Goal: Transaction & Acquisition: Download file/media

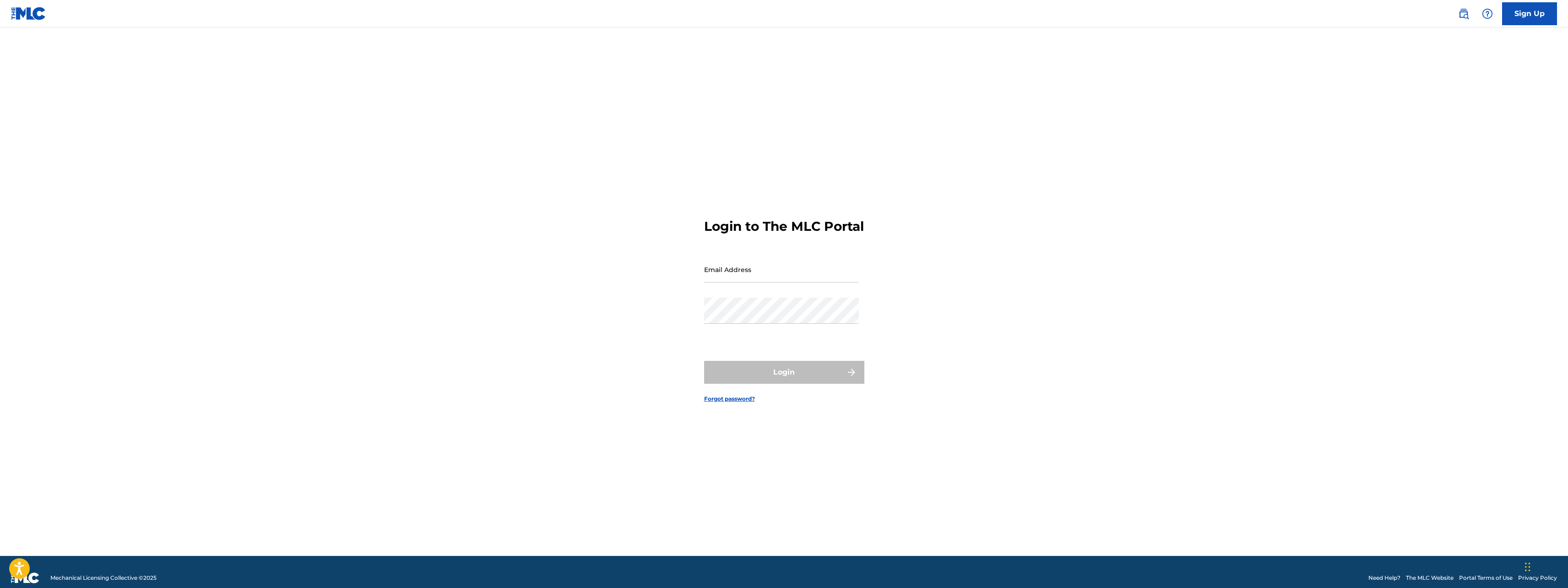
click at [842, 292] on div "Email Address" at bounding box center [782, 277] width 155 height 41
click at [704, 256] on div at bounding box center [704, 256] width 0 height 0
paste input "[EMAIL_ADDRESS][DOMAIN_NAME]"
type input "[EMAIL_ADDRESS][DOMAIN_NAME]"
click at [747, 381] on button "Login" at bounding box center [784, 373] width 160 height 23
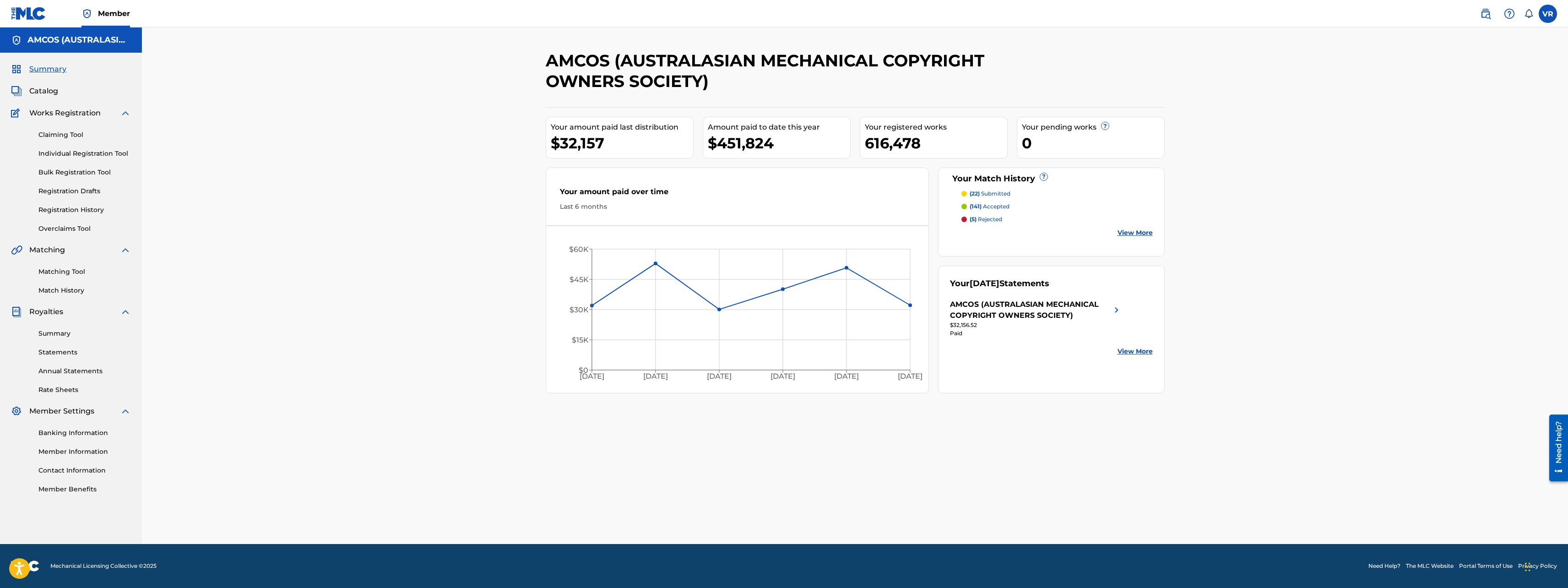
click at [115, 12] on span "Member" at bounding box center [114, 13] width 32 height 10
click at [53, 334] on link "Summary" at bounding box center [85, 334] width 93 height 10
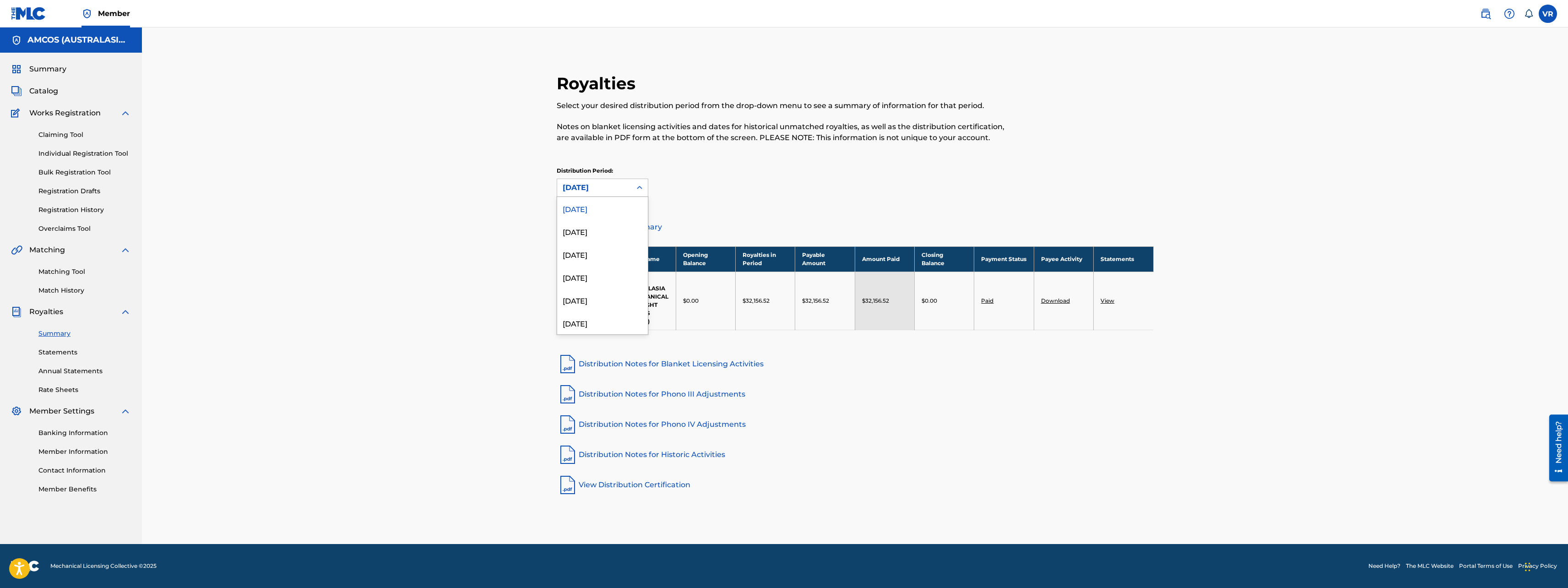
click at [617, 188] on div "[DATE]" at bounding box center [594, 187] width 63 height 11
click at [592, 232] on div "[DATE]" at bounding box center [602, 231] width 91 height 23
click at [598, 182] on div "[DATE]" at bounding box center [594, 187] width 63 height 11
click at [596, 211] on div "[DATE]" at bounding box center [602, 208] width 91 height 23
click at [446, 243] on div "Royalties Select your desired distribution period from the drop-down menu to se…" at bounding box center [855, 285] width 1426 height 516
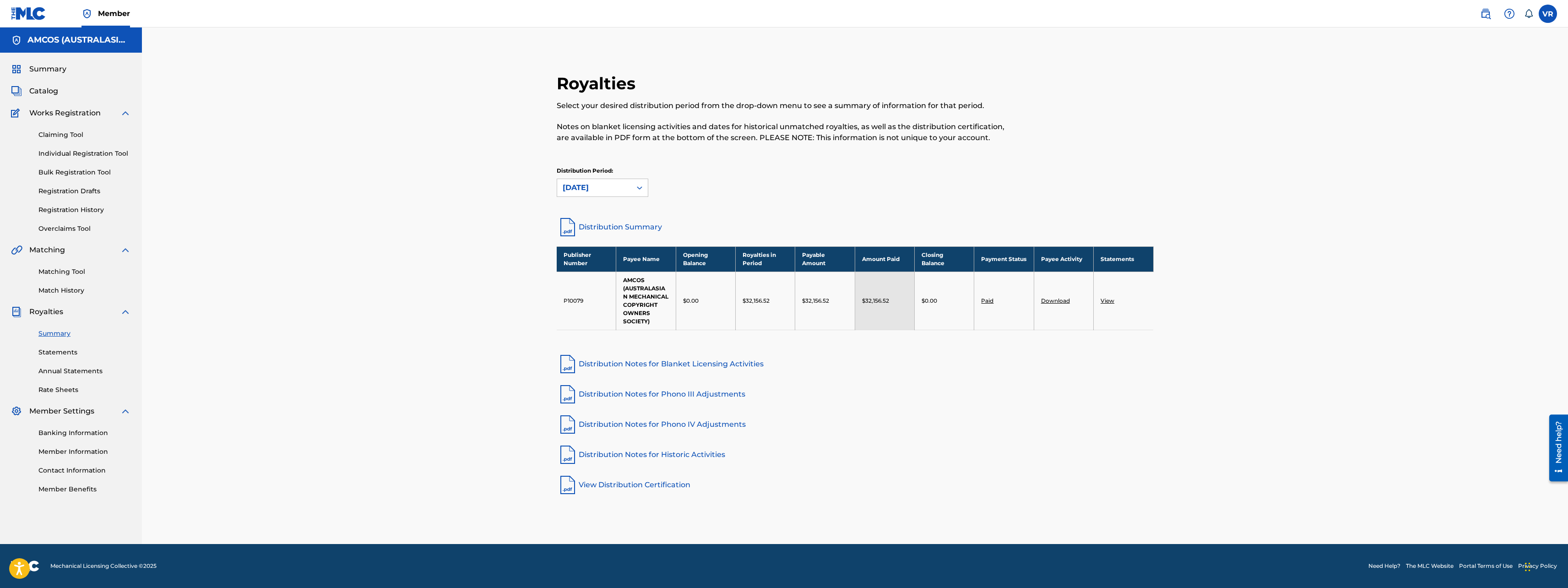
click at [1355, 254] on div "Royalties Select your desired distribution period from the drop-down menu to se…" at bounding box center [855, 285] width 1426 height 516
click at [628, 180] on div "[DATE]" at bounding box center [594, 187] width 74 height 18
click at [723, 184] on div "Distribution Period: [DATE]" at bounding box center [855, 182] width 597 height 30
click at [632, 189] on div at bounding box center [639, 187] width 16 height 16
click at [601, 279] on div "[DATE]" at bounding box center [602, 277] width 91 height 23
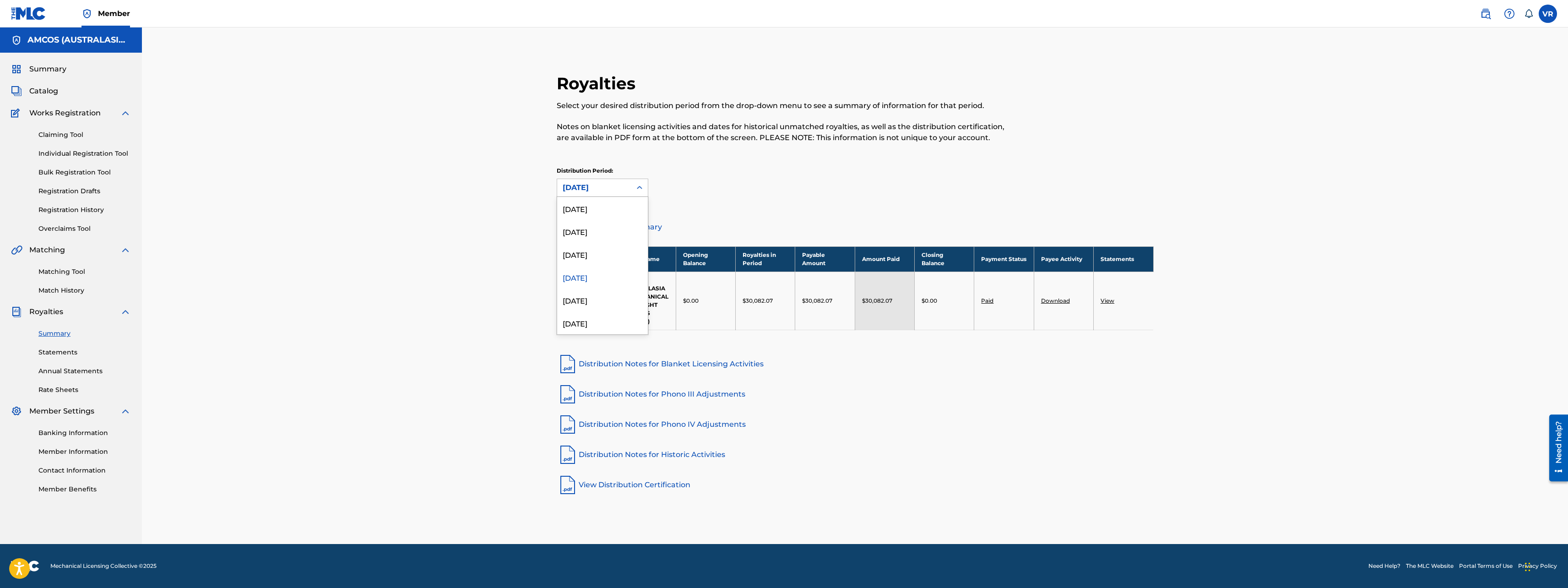
click at [595, 186] on div "[DATE]" at bounding box center [594, 187] width 63 height 11
click at [579, 295] on div "[DATE]" at bounding box center [602, 300] width 91 height 23
click at [593, 184] on div "[DATE]" at bounding box center [594, 187] width 63 height 11
click at [586, 275] on div "[DATE]" at bounding box center [602, 277] width 91 height 23
click at [587, 191] on div "[DATE]" at bounding box center [594, 187] width 63 height 11
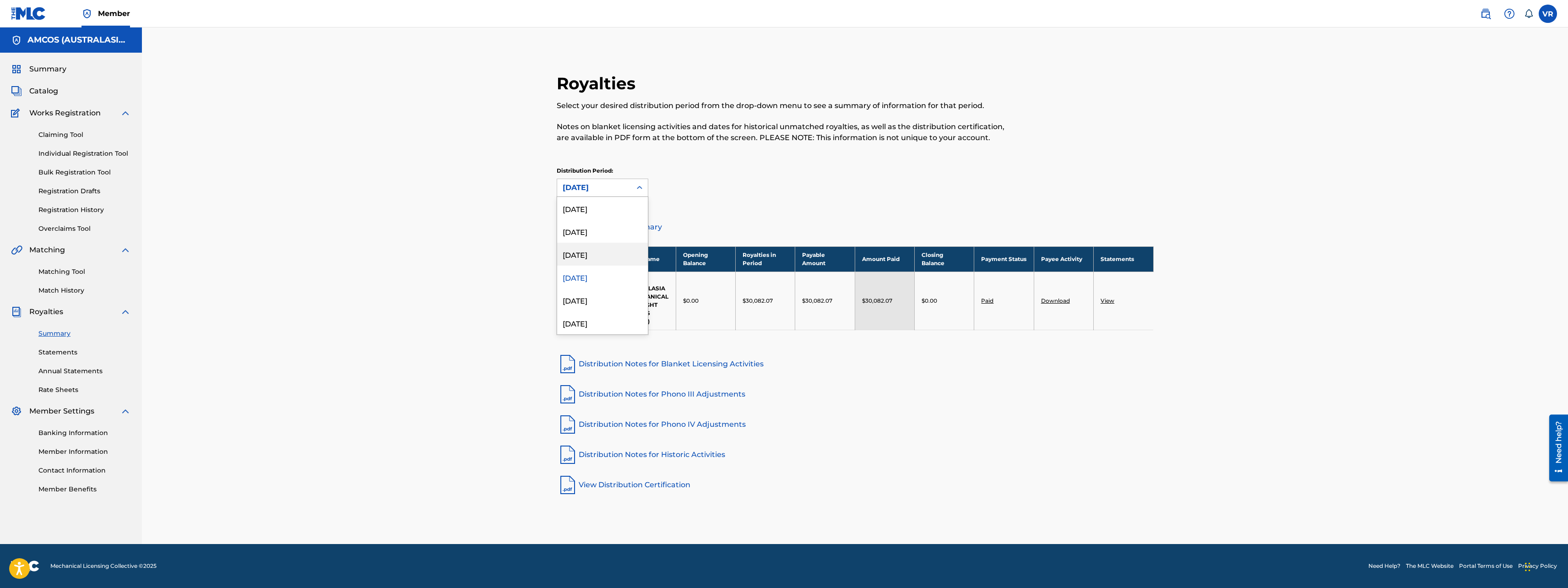
click at [584, 251] on div "[DATE]" at bounding box center [602, 254] width 91 height 23
click at [588, 186] on div "[DATE]" at bounding box center [594, 187] width 63 height 11
click at [587, 233] on div "[DATE]" at bounding box center [602, 231] width 91 height 23
click at [588, 185] on div "[DATE]" at bounding box center [594, 187] width 63 height 11
click at [588, 205] on div "[DATE]" at bounding box center [602, 208] width 91 height 23
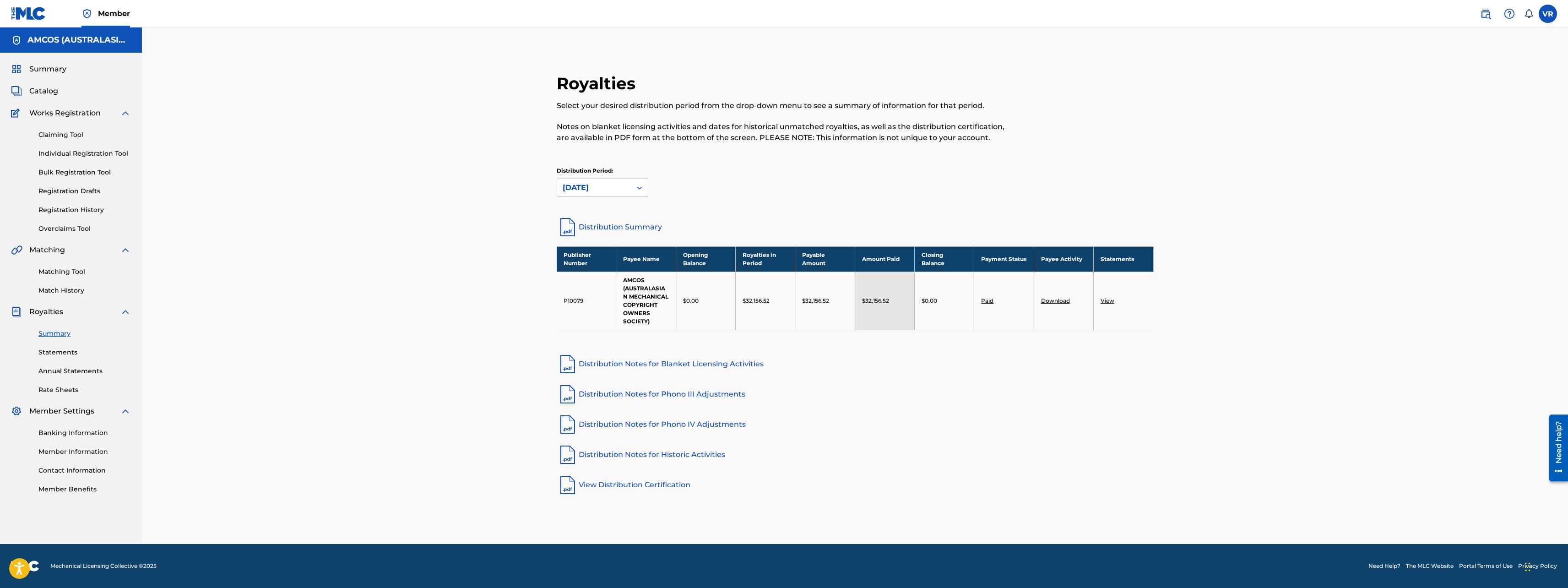
click at [461, 205] on div "Royalties Select your desired distribution period from the drop-down menu to se…" at bounding box center [855, 285] width 1426 height 516
click at [603, 184] on div "[DATE]" at bounding box center [594, 187] width 63 height 11
click at [592, 275] on div "[DATE]" at bounding box center [602, 277] width 91 height 23
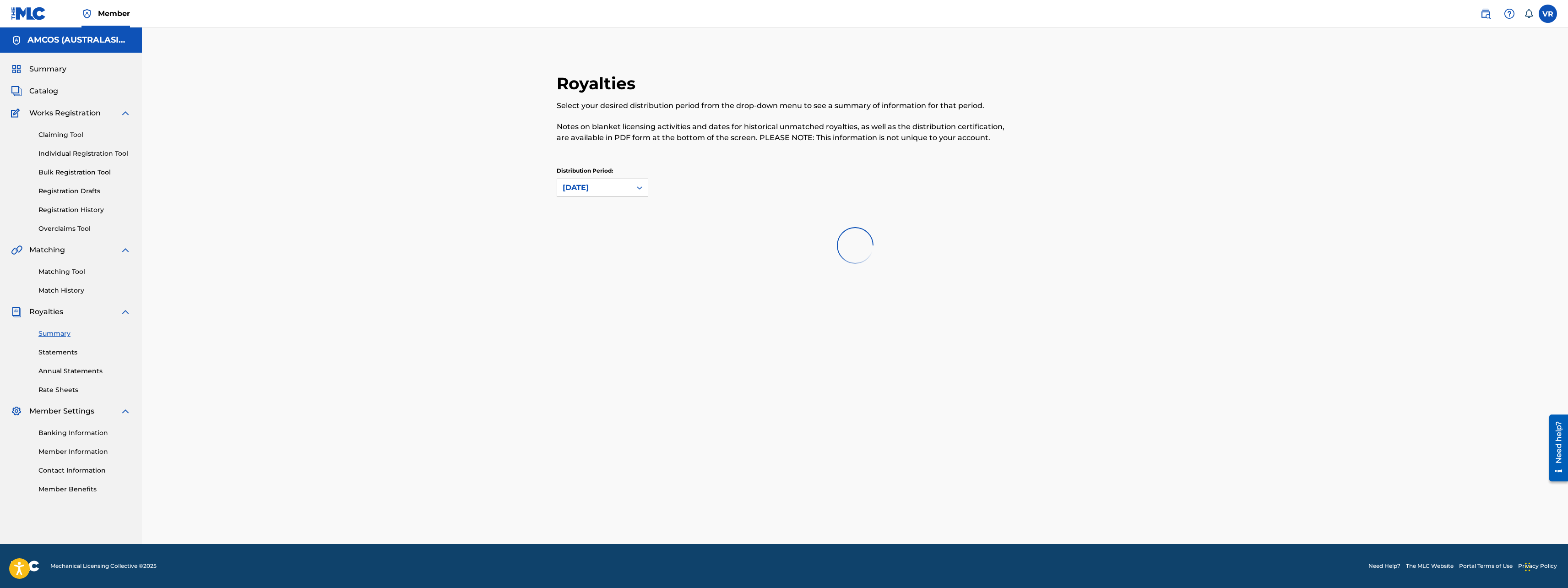
click at [409, 219] on div "Royalties Select your desired distribution period from the drop-down menu to se…" at bounding box center [855, 285] width 1426 height 516
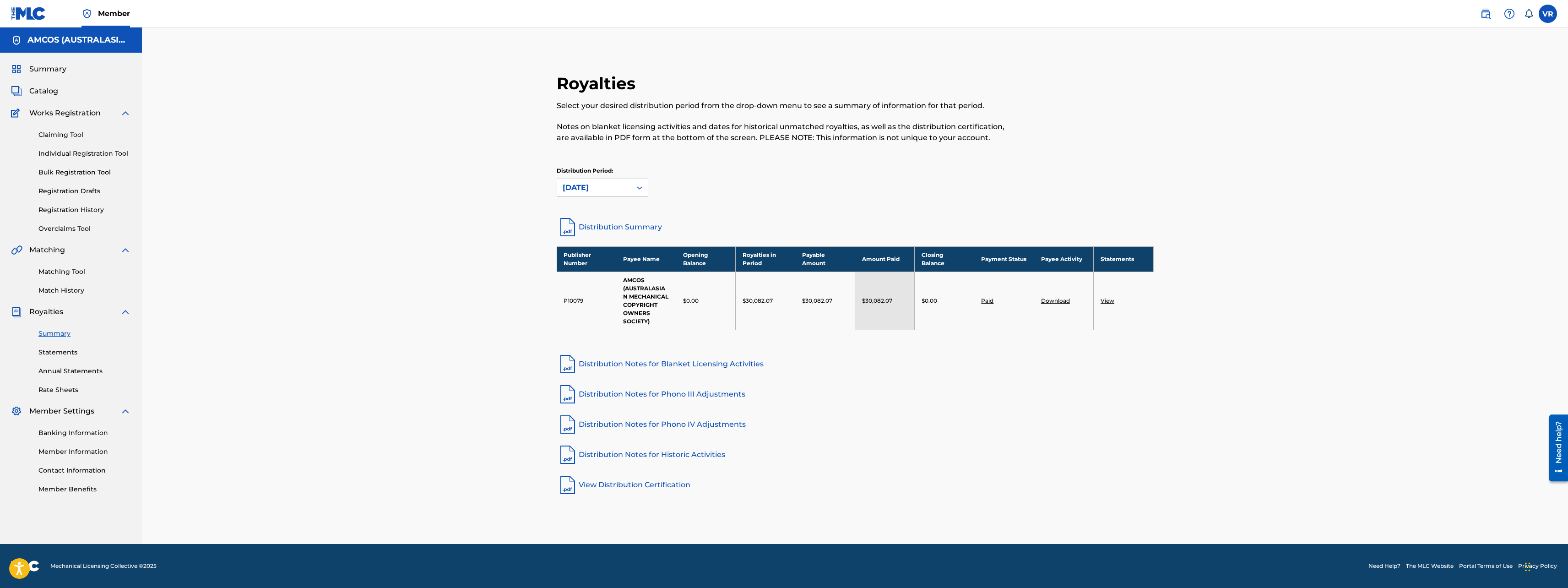
click at [1056, 299] on link "Download" at bounding box center [1055, 300] width 29 height 7
click at [1109, 301] on link "View" at bounding box center [1107, 300] width 14 height 7
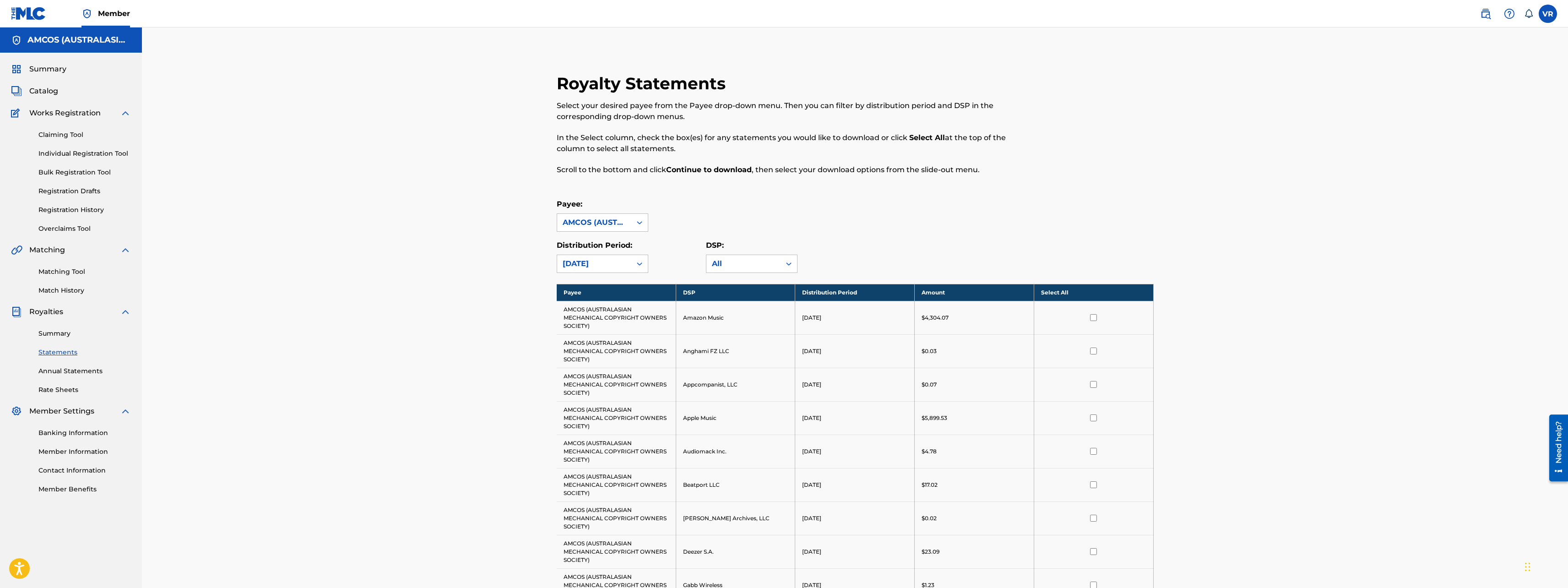
click at [1102, 294] on th "Select All" at bounding box center [1093, 292] width 119 height 17
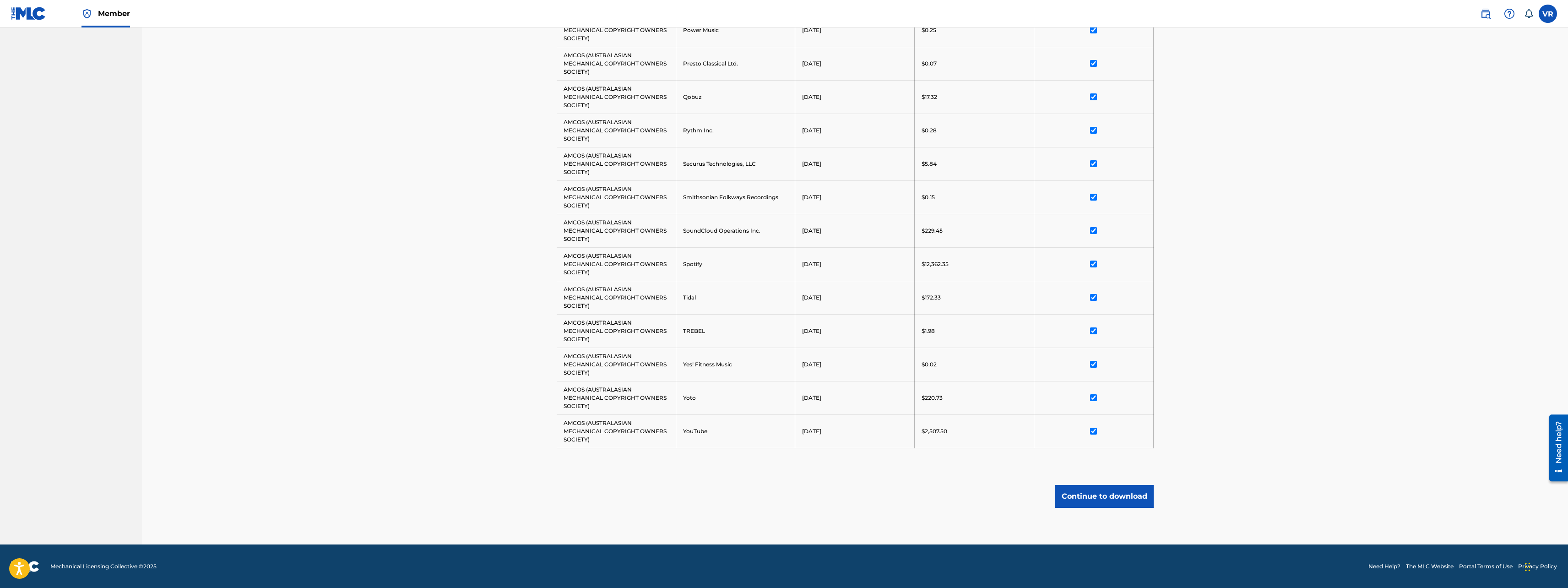
scroll to position [990, 0]
click at [1083, 491] on button "Continue to download" at bounding box center [1105, 496] width 99 height 23
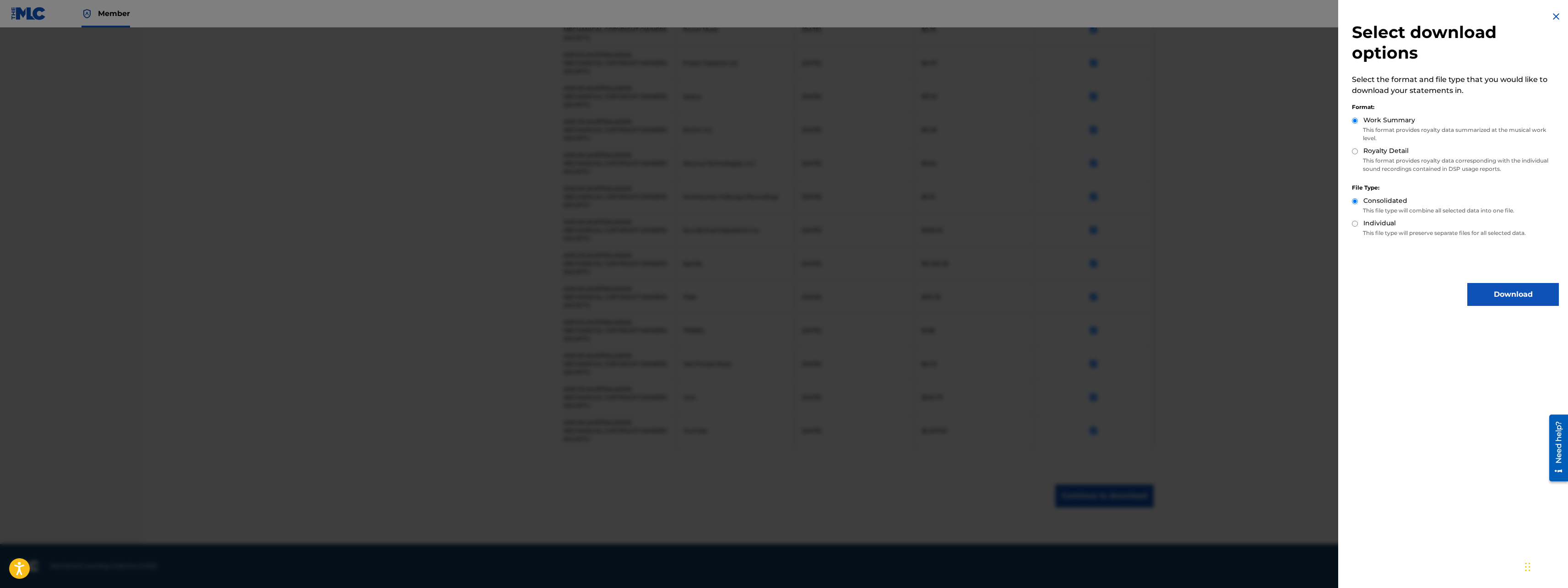
click at [1379, 159] on p "This format provides royalty data corresponding with the individual sound recor…" at bounding box center [1455, 164] width 207 height 16
click at [1356, 153] on input "Royalty Detail" at bounding box center [1355, 152] width 6 height 6
radio input "true"
click at [1507, 291] on button "Download" at bounding box center [1513, 295] width 91 height 23
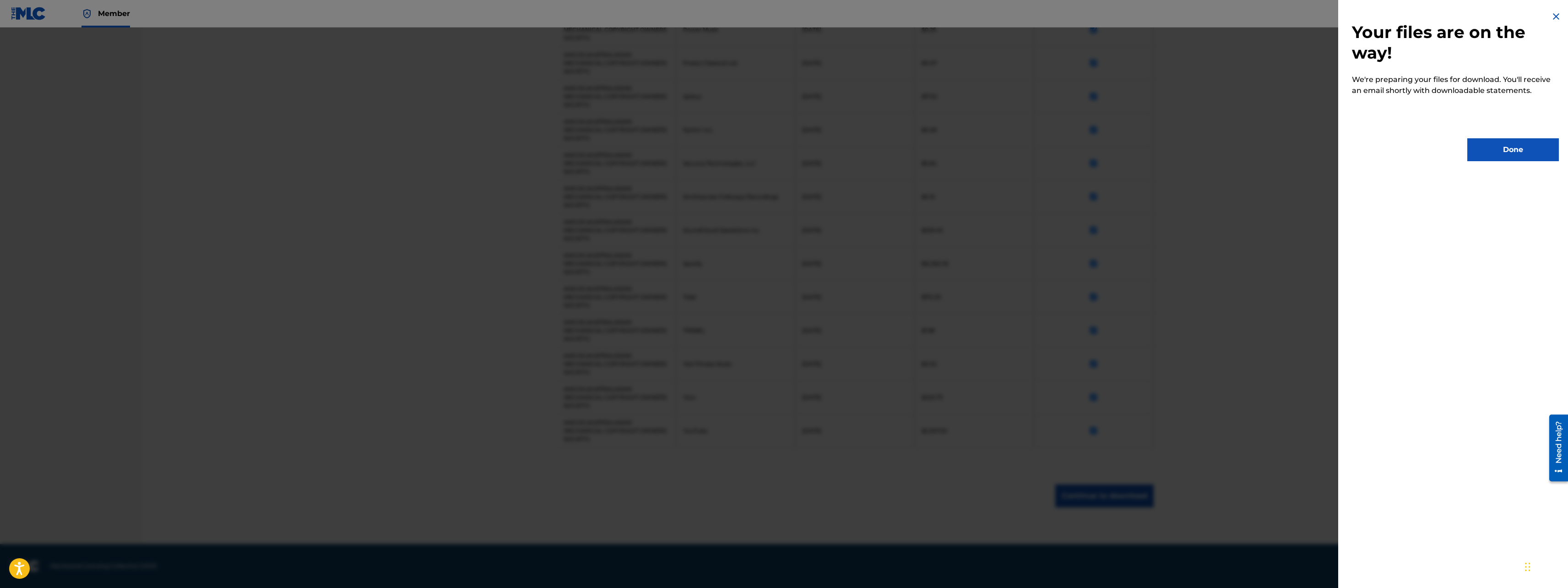
click at [417, 165] on div at bounding box center [784, 321] width 1568 height 588
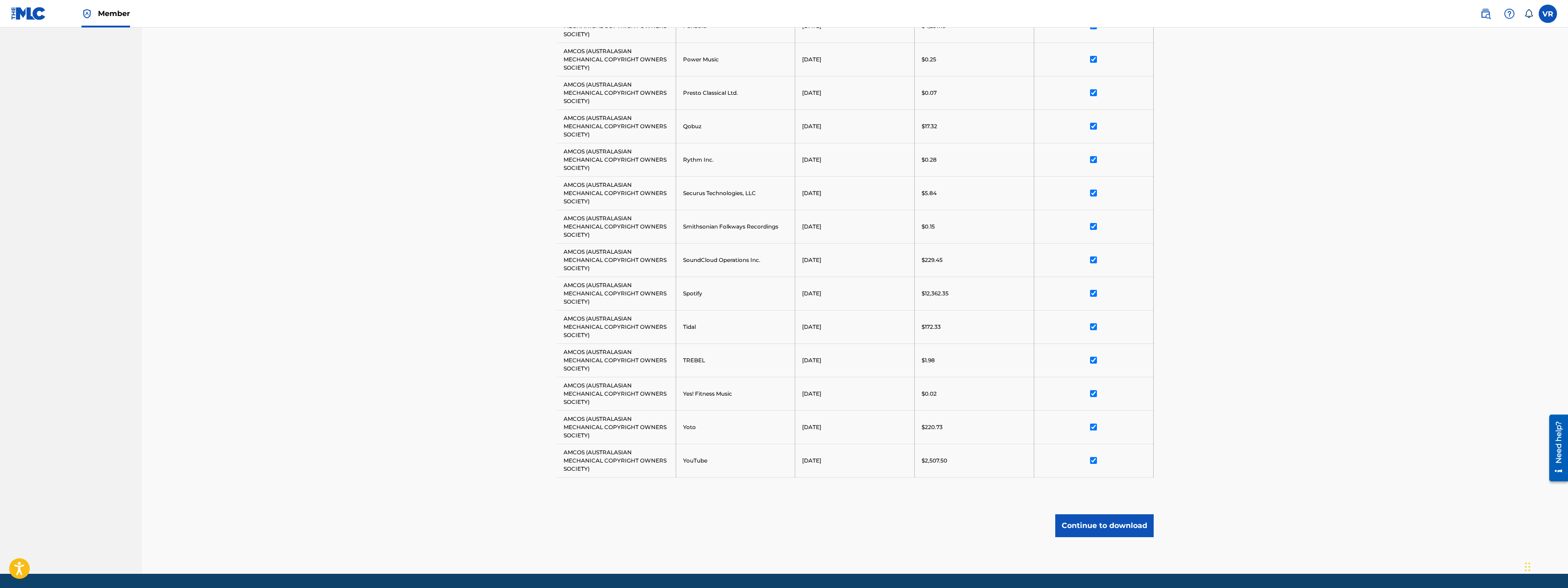
scroll to position [944, 0]
